Goal: Download file/media

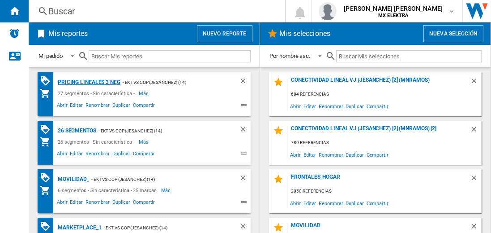
click at [89, 82] on div "Pricing lineales 3 neg" at bounding box center [88, 82] width 65 height 11
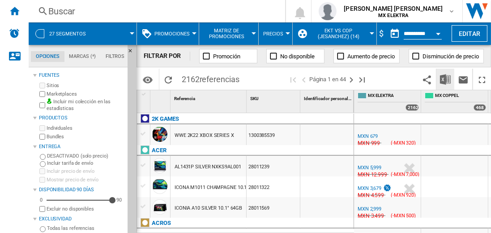
click at [446, 79] on img "Descargar en Excel" at bounding box center [445, 79] width 11 height 11
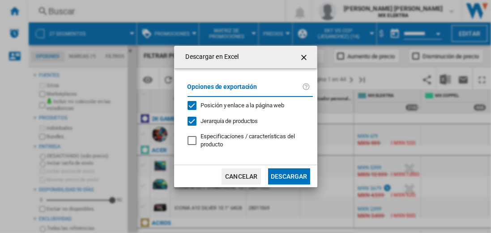
click at [289, 175] on button "Descargar" at bounding box center [289, 176] width 42 height 16
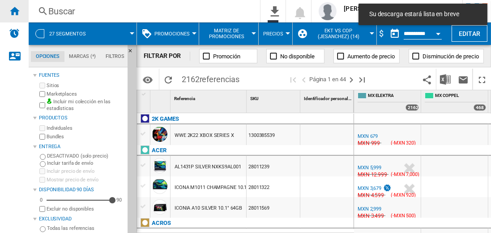
click at [14, 11] on ng-md-icon "Inicio" at bounding box center [14, 10] width 11 height 11
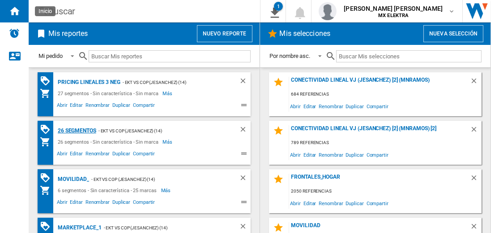
click at [78, 129] on div "26 segmentos" at bounding box center [76, 130] width 41 height 11
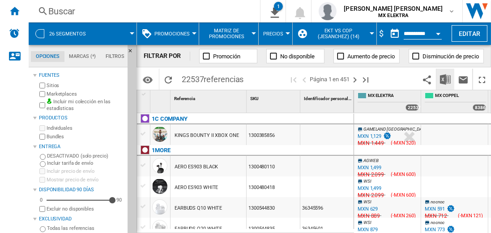
click at [446, 79] on img "Descargar en Excel" at bounding box center [445, 79] width 11 height 11
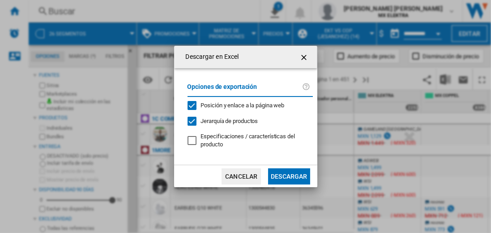
click at [289, 175] on button "Descargar" at bounding box center [289, 176] width 42 height 16
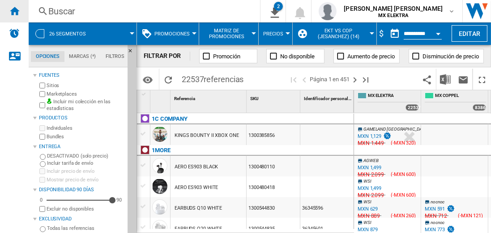
click at [14, 11] on ng-md-icon "Inicio" at bounding box center [14, 10] width 11 height 11
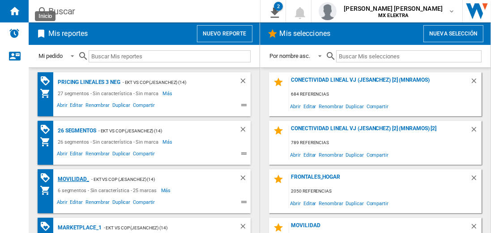
click at [72, 178] on div "MOVILIDAD_" at bounding box center [73, 178] width 34 height 11
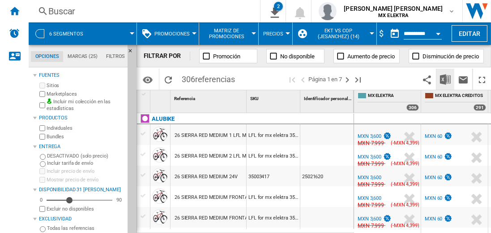
click at [446, 79] on img "Descargar en Excel" at bounding box center [445, 79] width 11 height 11
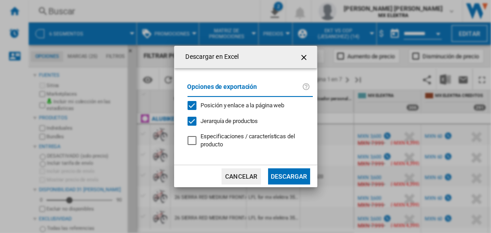
click at [289, 175] on button "Descargar" at bounding box center [289, 176] width 42 height 16
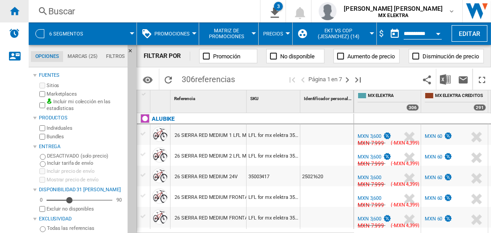
click at [14, 11] on ng-md-icon "Inicio" at bounding box center [14, 10] width 11 height 11
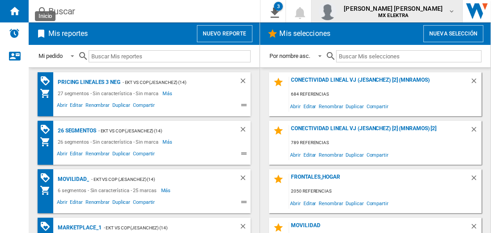
click at [402, 11] on span "[PERSON_NAME] [PERSON_NAME]" at bounding box center [393, 8] width 99 height 9
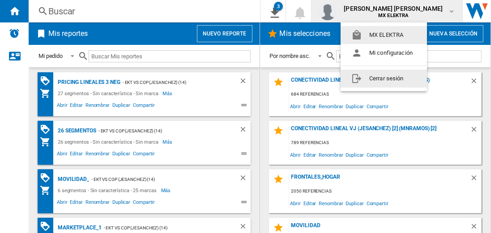
click at [384, 78] on button "Cerrar sesión" at bounding box center [384, 78] width 86 height 18
